Goal: Task Accomplishment & Management: Manage account settings

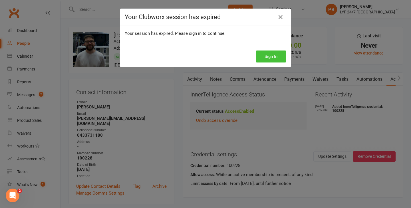
click at [272, 53] on button "Sign In" at bounding box center [271, 56] width 31 height 12
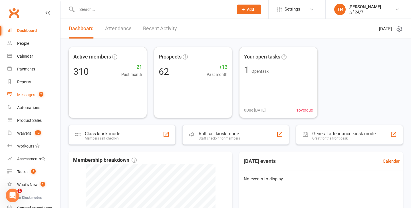
click at [28, 97] on div "Messages" at bounding box center [26, 94] width 18 height 5
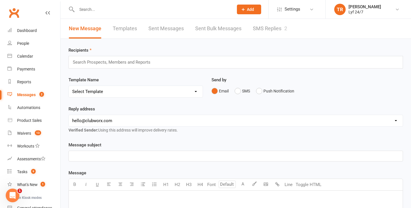
click at [268, 27] on link "SMS Replies 2" at bounding box center [270, 29] width 34 height 20
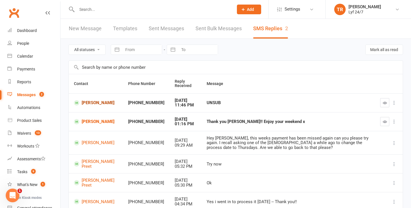
click at [93, 103] on link "[PERSON_NAME]" at bounding box center [96, 102] width 44 height 5
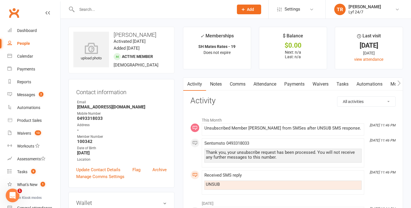
drag, startPoint x: 128, startPoint y: 32, endPoint x: 112, endPoint y: 33, distance: 15.4
click at [112, 33] on h3 "[PERSON_NAME]" at bounding box center [121, 35] width 96 height 6
click at [139, 15] on div at bounding box center [148, 9] width 161 height 19
click at [139, 13] on input "text" at bounding box center [152, 9] width 154 height 8
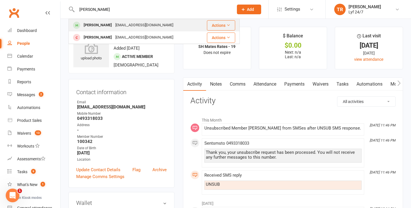
type input "[PERSON_NAME]"
click at [100, 26] on div "[PERSON_NAME]" at bounding box center [98, 25] width 32 height 8
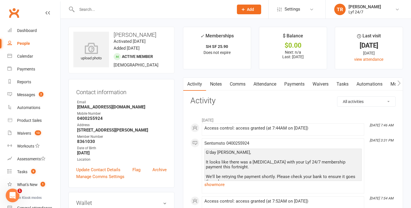
click at [237, 83] on link "Comms" at bounding box center [238, 84] width 24 height 13
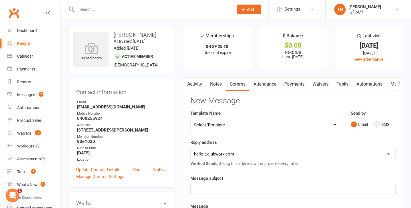
click at [382, 128] on button "SMS" at bounding box center [381, 124] width 15 height 11
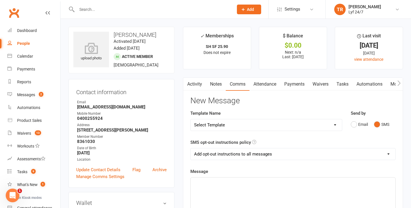
click at [327, 126] on select "Select Template [SMS] Win $500 Cash draw- Notify member for each entry [SMS] $6…" at bounding box center [266, 124] width 151 height 11
select select "10"
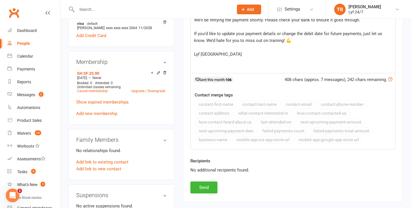
scroll to position [253, 0]
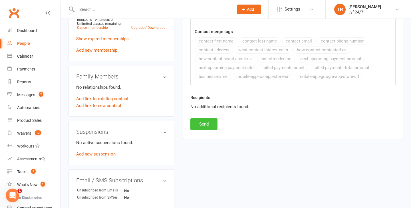
click at [199, 123] on button "Send" at bounding box center [203, 124] width 27 height 12
select select
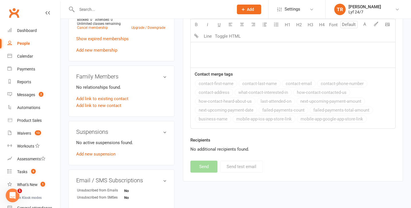
scroll to position [0, 0]
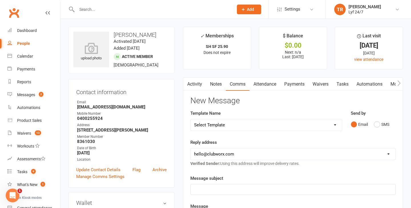
click at [193, 86] on link "Activity" at bounding box center [194, 84] width 23 height 13
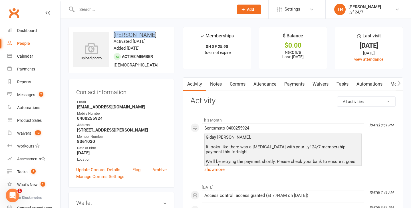
drag, startPoint x: 145, startPoint y: 36, endPoint x: 113, endPoint y: 32, distance: 32.2
click at [113, 32] on h3 "[PERSON_NAME]" at bounding box center [121, 35] width 96 height 6
copy h3 "[PERSON_NAME]"
click at [155, 9] on input "text" at bounding box center [152, 9] width 154 height 8
paste input "[PERSON_NAME]"
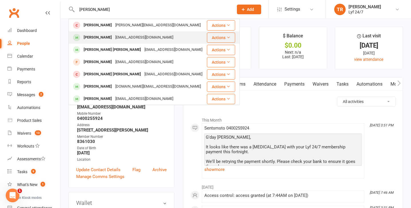
type input "[PERSON_NAME]"
click at [102, 39] on div "[PERSON_NAME]" at bounding box center [98, 37] width 32 height 8
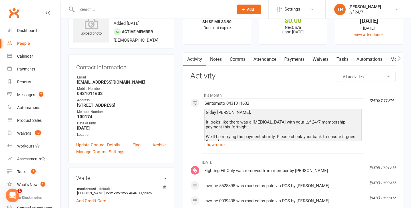
scroll to position [24, 0]
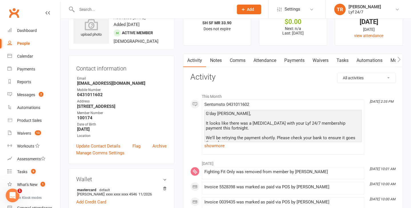
click at [295, 62] on link "Payments" at bounding box center [294, 60] width 28 height 13
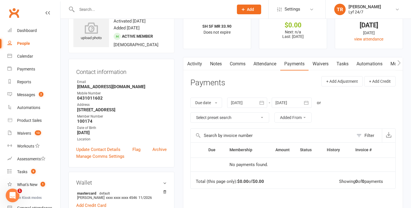
scroll to position [18, 0]
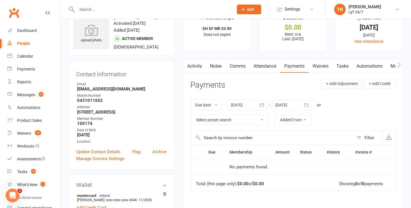
click at [193, 67] on link "Activity" at bounding box center [194, 66] width 23 height 13
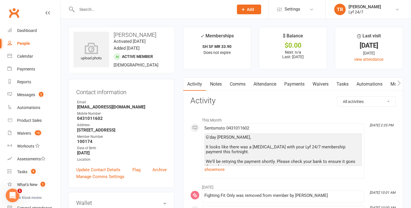
drag, startPoint x: 152, startPoint y: 34, endPoint x: 113, endPoint y: 32, distance: 39.4
click at [113, 32] on h3 "[PERSON_NAME]" at bounding box center [121, 35] width 96 height 6
copy h3 "[PERSON_NAME]"
click at [216, 82] on link "Notes" at bounding box center [216, 84] width 20 height 13
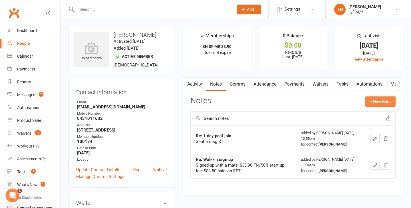
click at [376, 102] on button "+ New Note" at bounding box center [380, 101] width 31 height 10
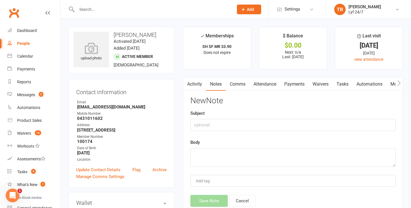
click at [232, 117] on div "Subject" at bounding box center [292, 120] width 205 height 21
click at [232, 125] on input "text" at bounding box center [292, 125] width 205 height 12
type input "M"
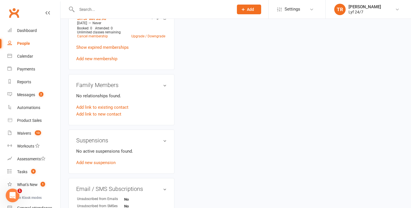
scroll to position [253, 0]
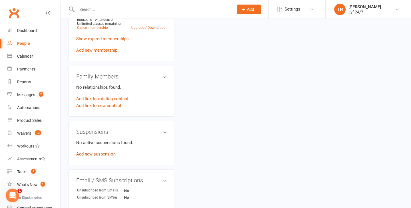
click at [90, 151] on link "Add new suspension" at bounding box center [95, 153] width 39 height 5
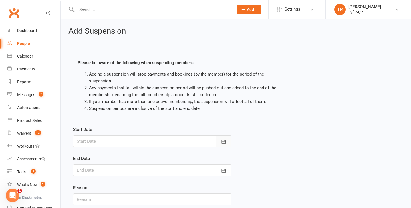
click at [227, 137] on button "button" at bounding box center [223, 141] width 15 height 12
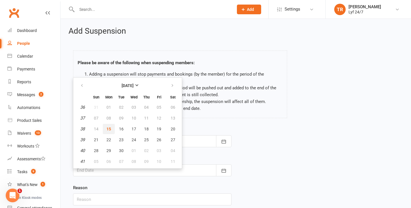
click at [111, 127] on button "15" at bounding box center [109, 129] width 12 height 10
type input "[DATE]"
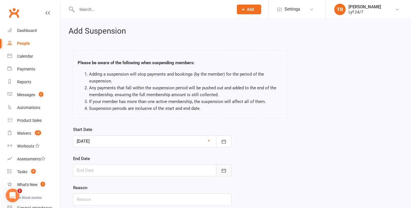
click at [220, 166] on button "button" at bounding box center [223, 170] width 15 height 12
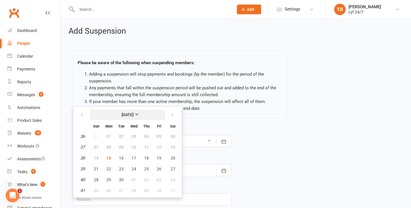
click at [143, 113] on button "[DATE]" at bounding box center [127, 115] width 75 height 10
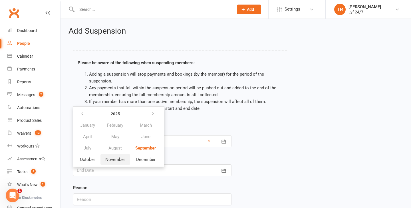
click at [106, 160] on span "November" at bounding box center [115, 159] width 20 height 5
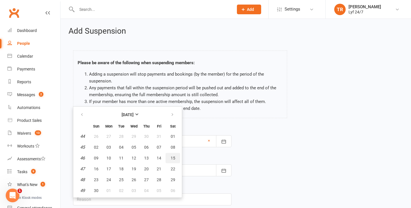
click at [171, 156] on span "15" at bounding box center [173, 158] width 5 height 5
type input "[DATE]"
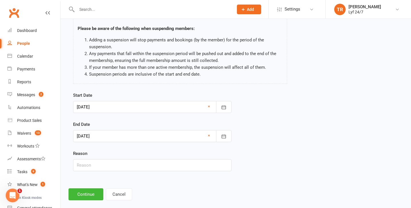
scroll to position [43, 0]
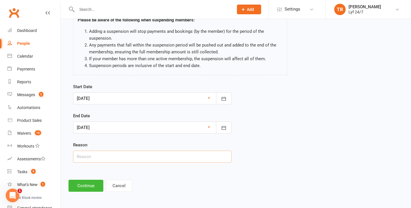
click at [167, 155] on input "text" at bounding box center [152, 157] width 158 height 12
type input "Member Requested"
click at [86, 190] on button "Continue" at bounding box center [85, 186] width 35 height 12
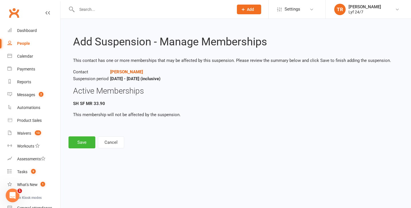
scroll to position [0, 0]
click at [77, 145] on button "Save" at bounding box center [81, 142] width 27 height 12
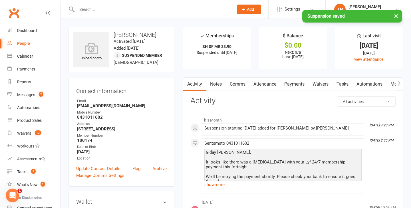
click at [241, 84] on link "Comms" at bounding box center [238, 84] width 24 height 13
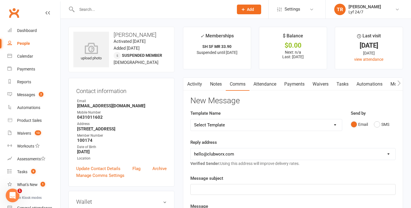
click at [253, 186] on p "﻿" at bounding box center [293, 189] width 198 height 7
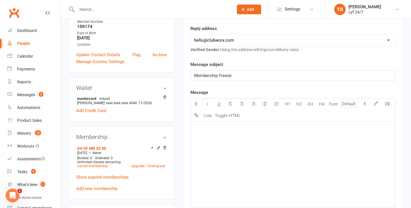
click at [261, 150] on div "﻿" at bounding box center [293, 165] width 205 height 86
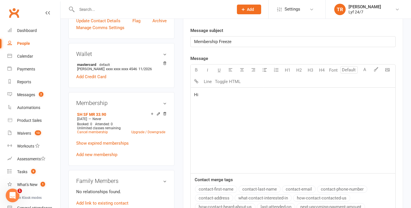
scroll to position [164, 0]
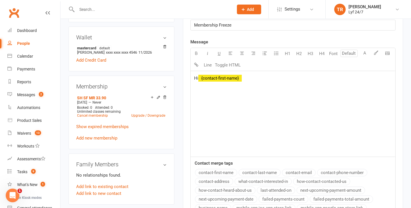
click at [216, 169] on button "contact-first-name" at bounding box center [216, 172] width 42 height 7
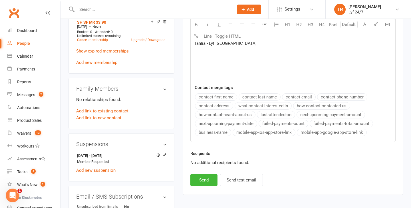
scroll to position [286, 0]
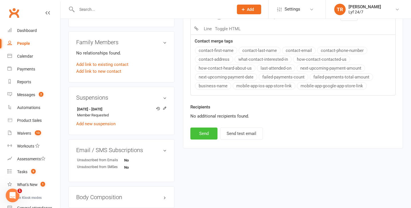
click at [207, 135] on button "Send" at bounding box center [203, 134] width 27 height 12
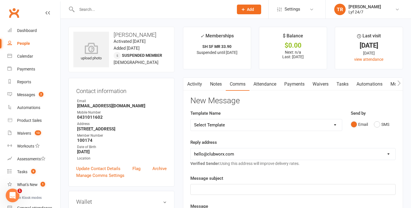
click at [113, 5] on input "text" at bounding box center [152, 9] width 154 height 8
paste input "[PERSON_NAME]"
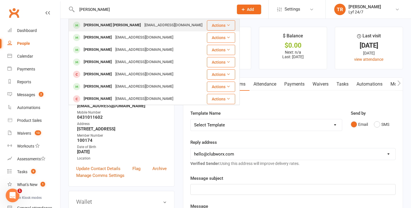
type input "[PERSON_NAME]"
click at [104, 29] on div "[PERSON_NAME] [PERSON_NAME]" at bounding box center [112, 25] width 61 height 8
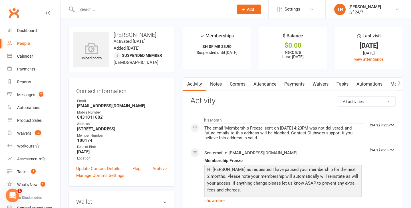
click at [105, 11] on input "text" at bounding box center [152, 9] width 154 height 8
paste input "[PERSON_NAME]"
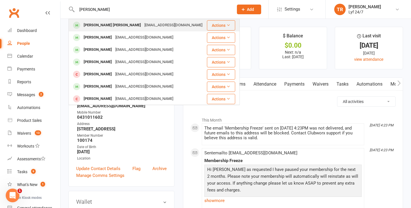
type input "[PERSON_NAME]"
click at [123, 27] on div "[PERSON_NAME] [PERSON_NAME]" at bounding box center [112, 25] width 61 height 8
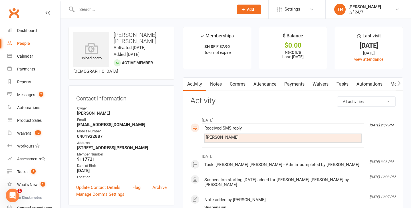
click at [239, 85] on link "Comms" at bounding box center [238, 84] width 24 height 13
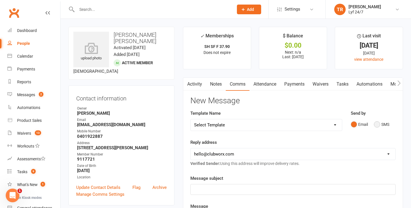
click at [376, 123] on button "SMS" at bounding box center [381, 124] width 15 height 11
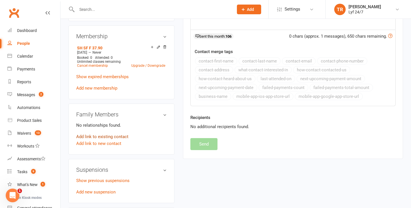
scroll to position [272, 0]
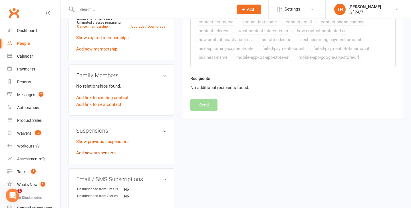
click at [100, 153] on link "Add new suspension" at bounding box center [95, 152] width 39 height 5
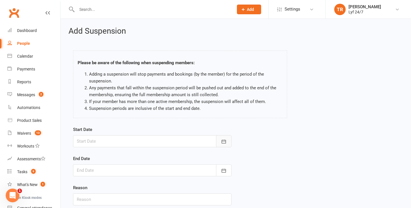
click at [221, 138] on button "button" at bounding box center [223, 141] width 15 height 12
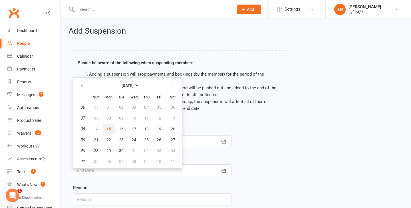
click at [107, 127] on span "15" at bounding box center [108, 129] width 5 height 5
type input "[DATE]"
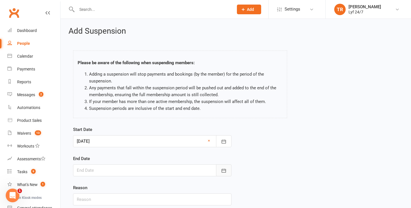
click at [228, 173] on button "button" at bounding box center [223, 170] width 15 height 12
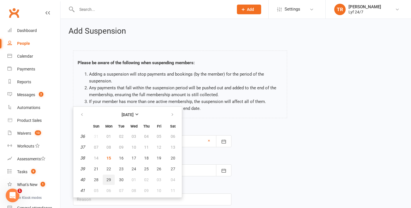
click at [108, 179] on span "29" at bounding box center [108, 179] width 5 height 5
type input "[DATE]"
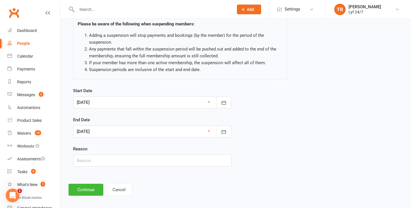
scroll to position [43, 0]
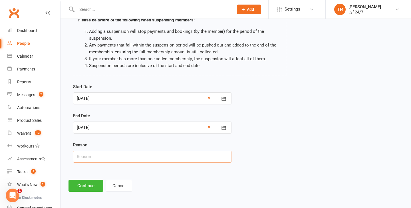
click at [132, 153] on input "text" at bounding box center [152, 157] width 158 height 12
type input "Dishonours"
click at [88, 188] on button "Continue" at bounding box center [85, 186] width 35 height 12
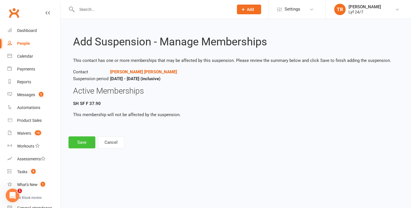
click at [84, 145] on button "Save" at bounding box center [81, 142] width 27 height 12
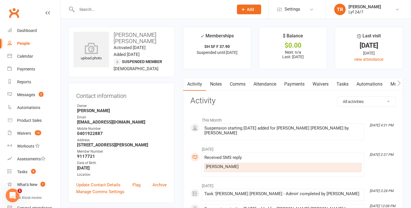
click at [243, 85] on link "Comms" at bounding box center [238, 84] width 24 height 13
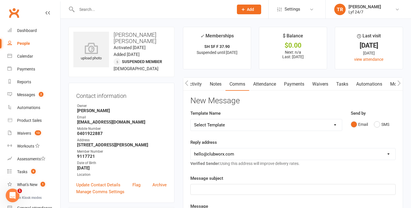
click at [211, 85] on link "Notes" at bounding box center [216, 84] width 20 height 13
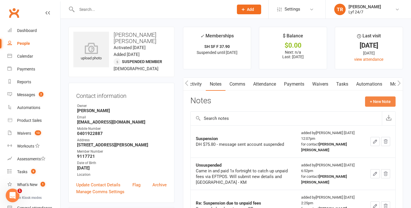
click at [381, 103] on button "+ New Note" at bounding box center [380, 101] width 31 height 10
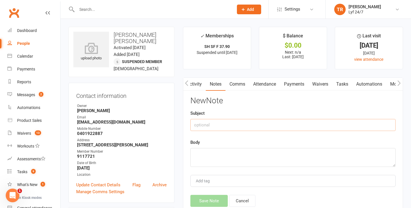
click at [264, 126] on input "text" at bounding box center [292, 125] width 205 height 12
type input "Suspension"
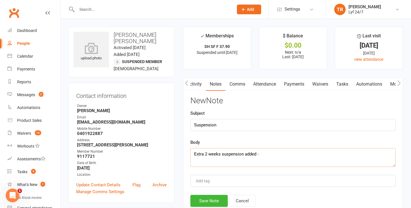
paste textarea "[PERSON_NAME]"
paste textarea "Hi [PERSON_NAME], Tahlia here from [GEOGRAPHIC_DATA]. Thank you for your time o…"
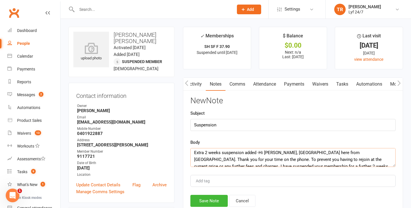
scroll to position [2, 0]
drag, startPoint x: 258, startPoint y: 151, endPoint x: 262, endPoint y: 166, distance: 15.2
click at [258, 152] on textarea "Extra 2 weeks suspension added -Hi [PERSON_NAME], [GEOGRAPHIC_DATA] here from […" at bounding box center [292, 157] width 205 height 19
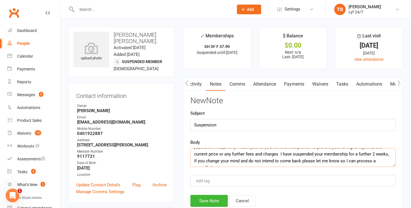
scroll to position [13, 0]
type textarea "Extra 2 weeks suspension added - Hi [PERSON_NAME], [GEOGRAPHIC_DATA] here from …"
click at [210, 201] on button "Save Note" at bounding box center [208, 201] width 37 height 12
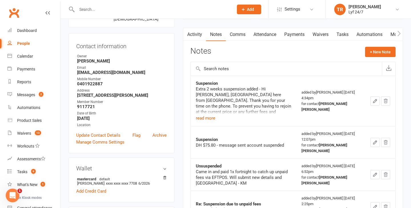
scroll to position [0, 0]
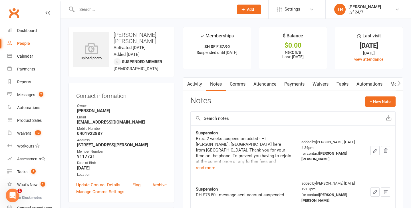
click at [150, 31] on div "upload photo [PERSON_NAME] [PERSON_NAME] Activated [DATE] Added [DATE] Suspende…" at bounding box center [121, 52] width 106 height 50
drag, startPoint x: 149, startPoint y: 35, endPoint x: 111, endPoint y: 33, distance: 37.4
click at [111, 33] on h3 "[PERSON_NAME] [PERSON_NAME]" at bounding box center [121, 38] width 96 height 13
copy h3 "[PERSON_NAME]"
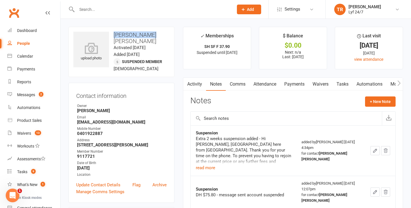
click at [96, 10] on input "text" at bounding box center [152, 9] width 154 height 8
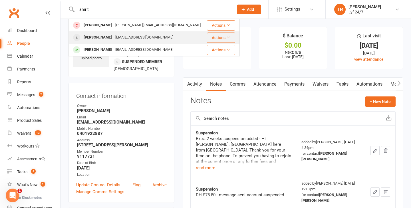
type input "amrit"
click at [99, 38] on div "[PERSON_NAME]" at bounding box center [98, 37] width 32 height 8
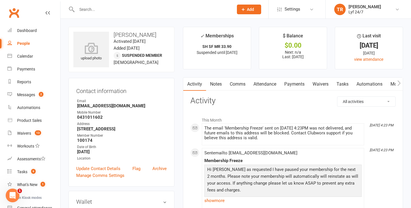
drag, startPoint x: 151, startPoint y: 33, endPoint x: 113, endPoint y: 36, distance: 38.3
click at [113, 36] on h3 "[PERSON_NAME]" at bounding box center [121, 35] width 96 height 6
copy h3 "[PERSON_NAME]"
click at [138, 9] on input "text" at bounding box center [152, 9] width 154 height 8
paste input "[PERSON_NAME]"
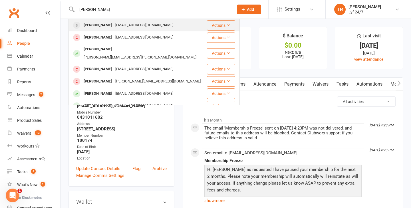
type input "[PERSON_NAME]"
click at [87, 28] on div "[PERSON_NAME]" at bounding box center [98, 25] width 32 height 8
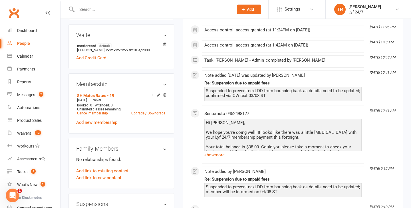
scroll to position [170, 0]
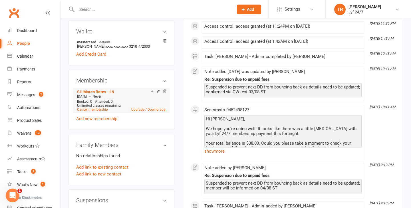
click at [99, 105] on span "Unlimited classes remaining" at bounding box center [99, 106] width 44 height 4
click at [98, 108] on link "Cancel membership" at bounding box center [92, 110] width 31 height 4
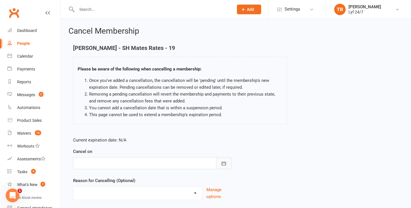
click at [222, 162] on icon "button" at bounding box center [224, 164] width 6 height 6
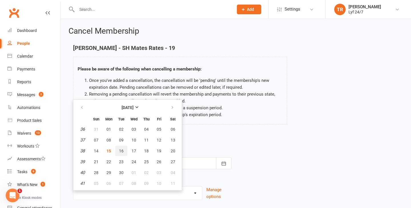
click at [122, 149] on span "16" at bounding box center [121, 151] width 5 height 5
type input "[DATE]"
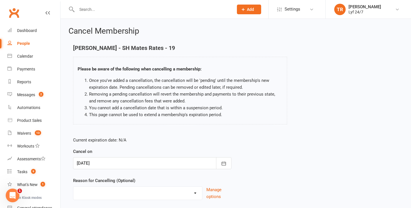
click at [191, 190] on select "Holiday [PERSON_NAME] failed payment Member from FREE TRIAL Rejoin Stripe Migra…" at bounding box center [137, 192] width 129 height 11
select select "6"
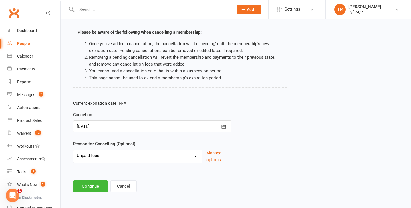
scroll to position [39, 0]
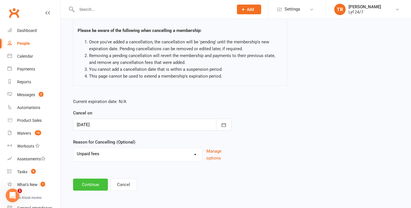
click at [98, 179] on button "Continue" at bounding box center [90, 185] width 35 height 12
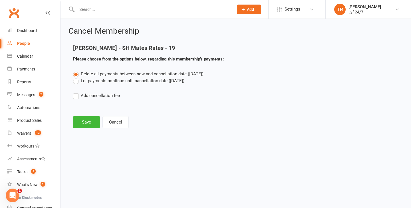
scroll to position [0, 0]
click at [82, 121] on button "Save" at bounding box center [86, 122] width 27 height 12
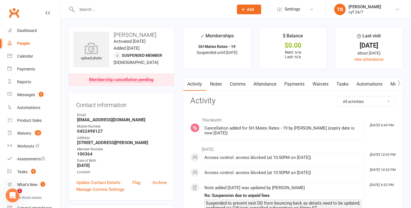
drag, startPoint x: 159, startPoint y: 35, endPoint x: 111, endPoint y: 31, distance: 48.6
click at [111, 31] on div "upload photo [PERSON_NAME] Activated [DATE] Added [DATE] Suspended member [DEMO…" at bounding box center [121, 56] width 106 height 59
copy h3 "[PERSON_NAME]"
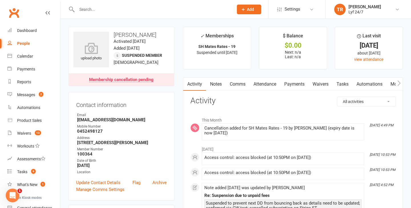
copy h3 "[PERSON_NAME]"
click at [213, 84] on link "Notes" at bounding box center [216, 84] width 20 height 13
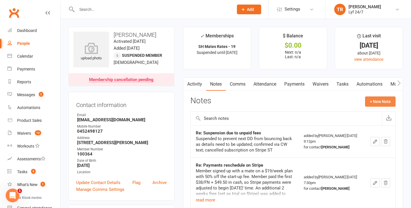
click at [370, 104] on button "+ New Note" at bounding box center [380, 101] width 31 height 10
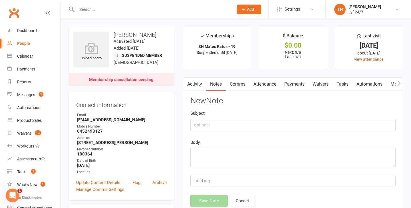
click at [202, 131] on div "New Note Subject Body Add tag Save Note Cancel" at bounding box center [292, 151] width 205 height 110
click at [215, 116] on div "Subject" at bounding box center [292, 120] width 205 height 21
click at [211, 120] on input "text" at bounding box center [292, 125] width 205 height 12
type input "Cancellation"
paste textarea "Dishonour - oustanding payment of $76 - tried to contact over the phone with no…"
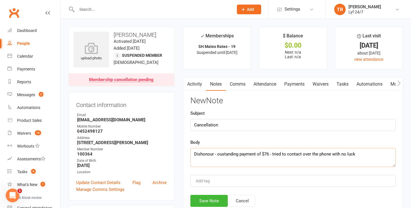
type textarea "Dishonour - oustanding payment of $76 - tried to contact over the phone with no…"
click at [209, 194] on div "New Note Subject Cancellation Body Dishonour - oustanding payment of $76 - trie…" at bounding box center [292, 151] width 205 height 110
click at [208, 196] on button "Save Note" at bounding box center [208, 201] width 37 height 12
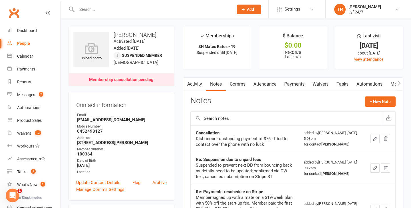
click at [114, 8] on input "text" at bounding box center [152, 9] width 154 height 8
click at [125, 5] on input "text" at bounding box center [152, 9] width 154 height 8
paste input "[PERSON_NAME]"
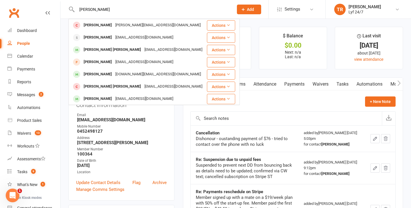
type input "[PERSON_NAME]"
click at [99, 26] on div "[PERSON_NAME]" at bounding box center [98, 25] width 32 height 8
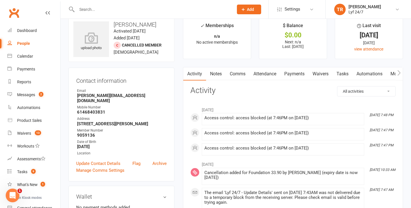
scroll to position [11, 0]
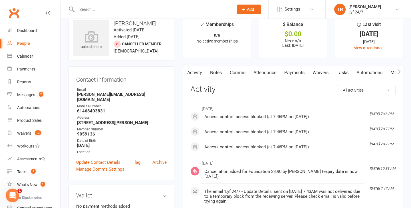
click at [240, 73] on link "Comms" at bounding box center [238, 72] width 24 height 13
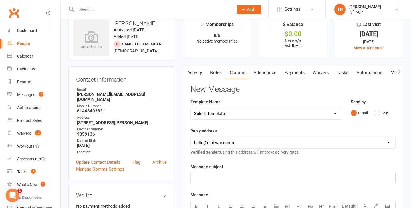
click at [195, 71] on link "Activity" at bounding box center [194, 72] width 23 height 13
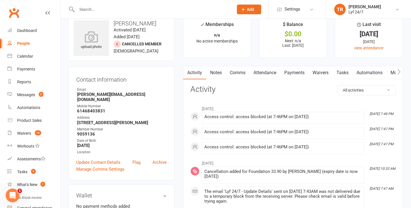
click at [135, 9] on input "text" at bounding box center [152, 9] width 154 height 8
paste input "[PERSON_NAME]"
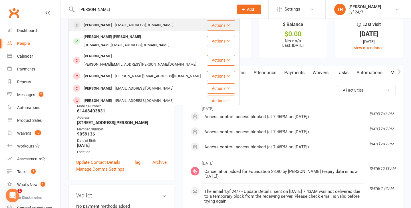
type input "[PERSON_NAME]"
click at [106, 27] on div "[PERSON_NAME]" at bounding box center [98, 25] width 32 height 8
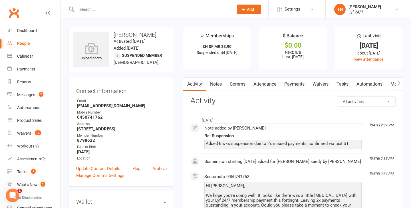
click at [175, 13] on div at bounding box center [148, 9] width 161 height 19
click at [176, 15] on div at bounding box center [148, 9] width 161 height 19
click at [179, 6] on input "text" at bounding box center [152, 9] width 154 height 8
paste input "[PERSON_NAME]"
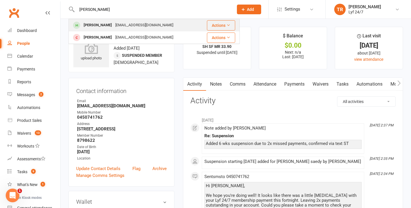
type input "[PERSON_NAME]"
click at [100, 24] on div "[PERSON_NAME]" at bounding box center [98, 25] width 32 height 8
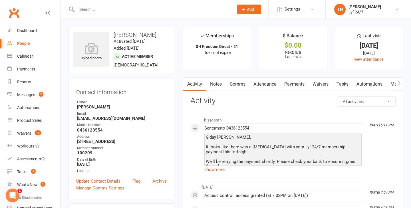
click at [140, 7] on input "text" at bounding box center [152, 9] width 154 height 8
paste input "[PERSON_NAME]"
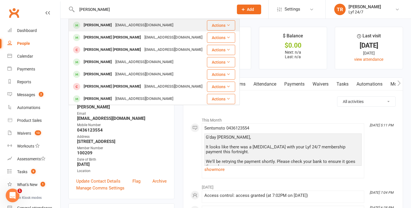
type input "[PERSON_NAME]"
click at [98, 27] on div "[PERSON_NAME]" at bounding box center [98, 25] width 32 height 8
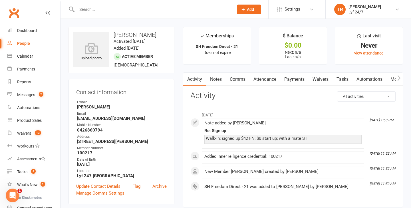
click at [236, 81] on link "Comms" at bounding box center [238, 79] width 24 height 13
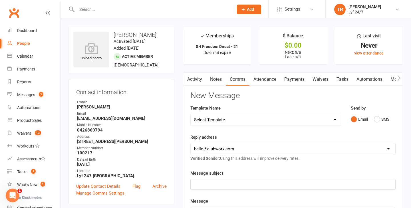
click at [293, 78] on link "Payments" at bounding box center [294, 79] width 28 height 13
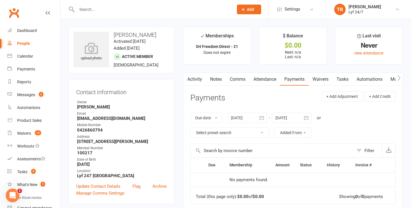
click at [238, 78] on link "Comms" at bounding box center [238, 79] width 24 height 13
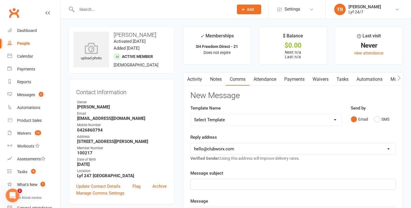
click at [335, 118] on select "Select Template [SMS] Win $500 Cash draw- Notify member for each entry [SMS] $6…" at bounding box center [266, 119] width 151 height 11
select select "10"
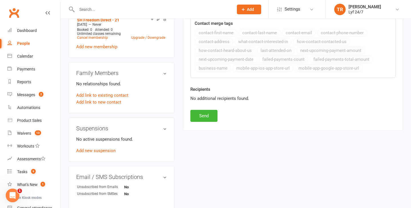
scroll to position [271, 0]
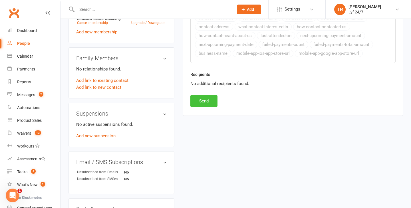
click at [206, 104] on button "Send" at bounding box center [203, 101] width 27 height 12
select select
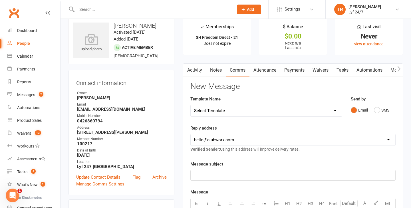
scroll to position [0, 0]
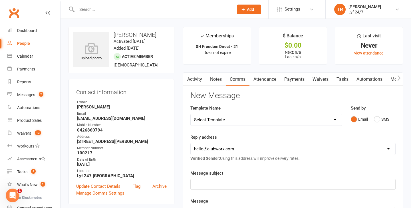
click at [194, 80] on link "Activity" at bounding box center [194, 79] width 23 height 13
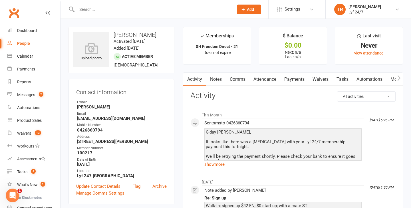
click at [151, 36] on h3 "[PERSON_NAME]" at bounding box center [121, 35] width 96 height 6
drag, startPoint x: 149, startPoint y: 35, endPoint x: 112, endPoint y: 37, distance: 36.6
click at [112, 37] on h3 "[PERSON_NAME]" at bounding box center [121, 35] width 96 height 6
copy h3 "[PERSON_NAME]"
click at [126, 8] on input "text" at bounding box center [152, 9] width 154 height 8
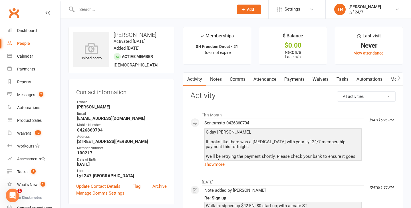
paste input "[PERSON_NAME]"
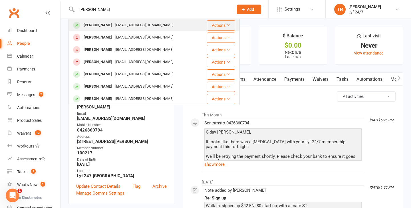
type input "[PERSON_NAME]"
click at [92, 27] on div "[PERSON_NAME]" at bounding box center [98, 25] width 32 height 8
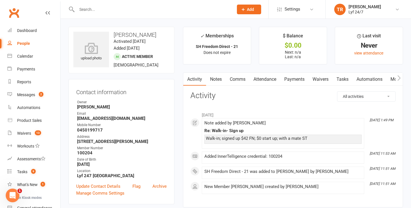
click at [295, 77] on link "Payments" at bounding box center [294, 79] width 28 height 13
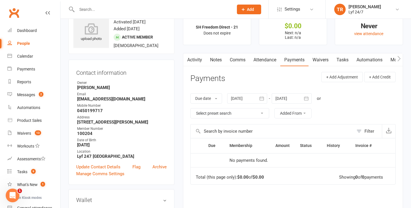
scroll to position [20, 0]
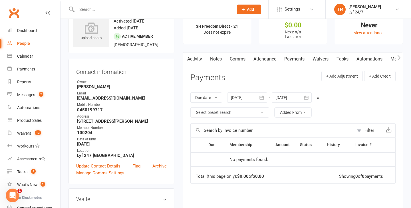
click at [244, 62] on link "Comms" at bounding box center [238, 58] width 24 height 13
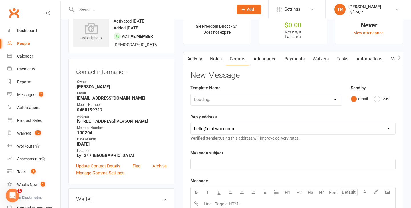
click at [390, 101] on div "Email SMS" at bounding box center [373, 99] width 45 height 11
click at [387, 101] on button "SMS" at bounding box center [381, 99] width 15 height 11
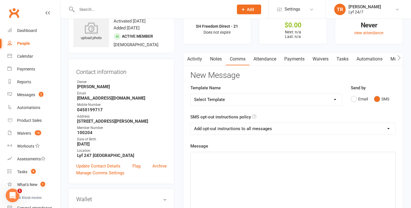
click at [327, 128] on select "Add opt-out instructions to all messages Add opt-out instructions for messages …" at bounding box center [293, 128] width 205 height 11
click at [310, 96] on select "Select Template [SMS] Win $500 Cash draw- Notify member for each entry [SMS] $6…" at bounding box center [266, 99] width 151 height 11
select select "10"
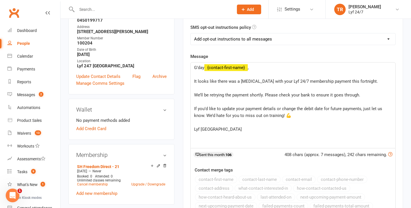
scroll to position [224, 0]
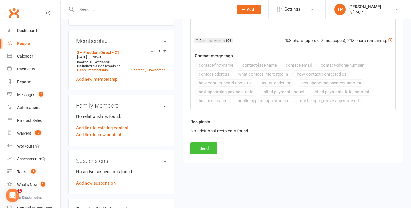
click at [205, 148] on button "Send" at bounding box center [203, 148] width 27 height 12
select select
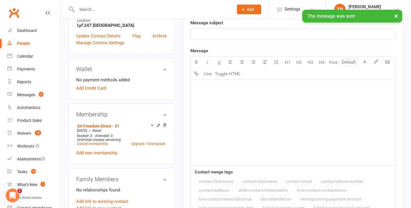
scroll to position [0, 0]
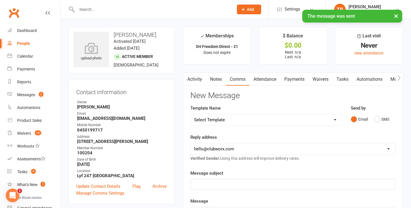
drag, startPoint x: 154, startPoint y: 36, endPoint x: 114, endPoint y: 35, distance: 40.2
click at [114, 35] on h3 "[PERSON_NAME]" at bounding box center [121, 35] width 96 height 6
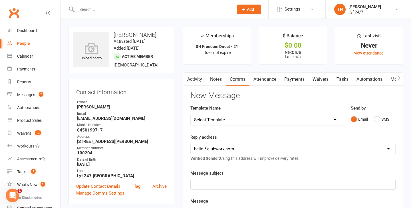
click at [103, 9] on input "text" at bounding box center [152, 9] width 154 height 8
paste input "[PERSON_NAME] [PERSON_NAME]"
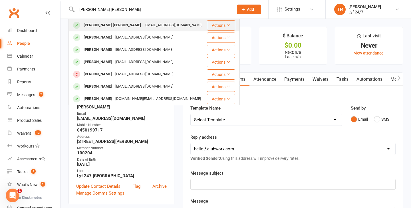
type input "[PERSON_NAME] [PERSON_NAME]"
click at [119, 25] on div "[PERSON_NAME] [PERSON_NAME]" at bounding box center [112, 25] width 61 height 8
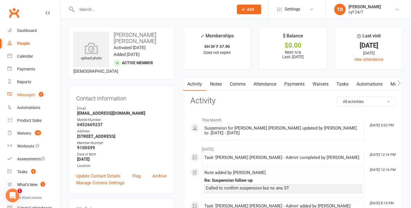
click at [25, 94] on div "Messages" at bounding box center [26, 94] width 18 height 5
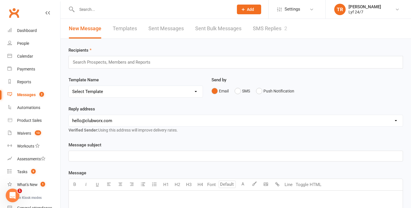
click at [286, 28] on div "2" at bounding box center [285, 28] width 3 height 6
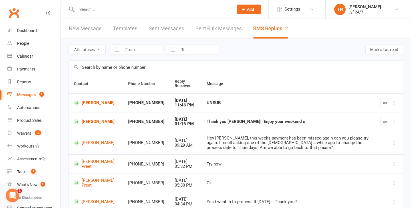
click at [110, 14] on div at bounding box center [148, 9] width 161 height 19
click at [111, 11] on input "text" at bounding box center [152, 9] width 154 height 8
paste input "[PERSON_NAME] [PERSON_NAME]"
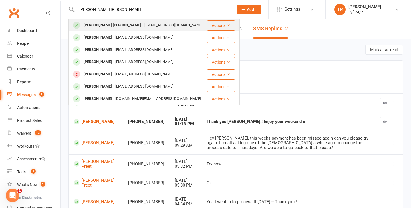
type input "[PERSON_NAME] [PERSON_NAME]"
click at [107, 20] on div "[PERSON_NAME] [PERSON_NAME] [EMAIL_ADDRESS][DOMAIN_NAME]" at bounding box center [137, 25] width 137 height 12
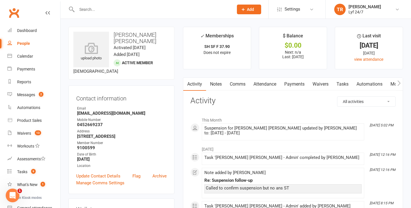
click at [235, 87] on link "Comms" at bounding box center [238, 84] width 24 height 13
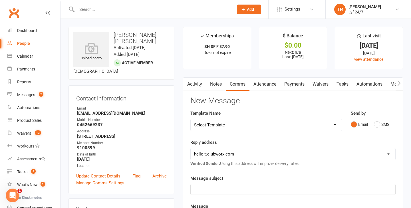
click at [331, 123] on select "Select Template [SMS] Win $500 Cash draw- Notify member for each entry [SMS] $6…" at bounding box center [266, 124] width 151 height 11
select select "10"
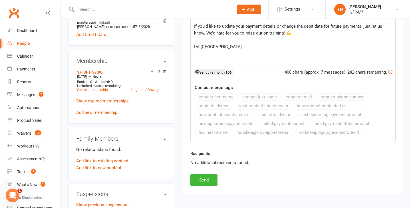
scroll to position [307, 0]
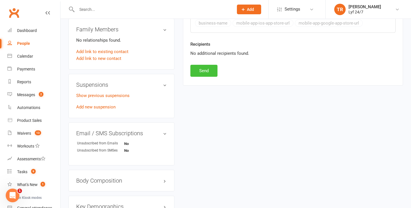
click at [196, 76] on button "Send" at bounding box center [203, 71] width 27 height 12
select select
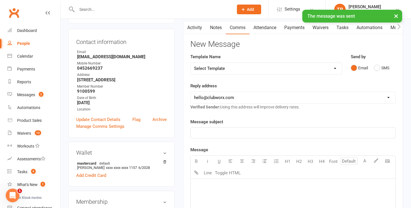
scroll to position [0, 0]
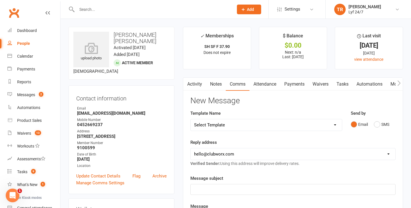
drag, startPoint x: 132, startPoint y: 41, endPoint x: 114, endPoint y: 33, distance: 19.4
click at [114, 33] on h3 "[PERSON_NAME] [PERSON_NAME]" at bounding box center [121, 38] width 96 height 13
